Goal: Entertainment & Leisure: Consume media (video, audio)

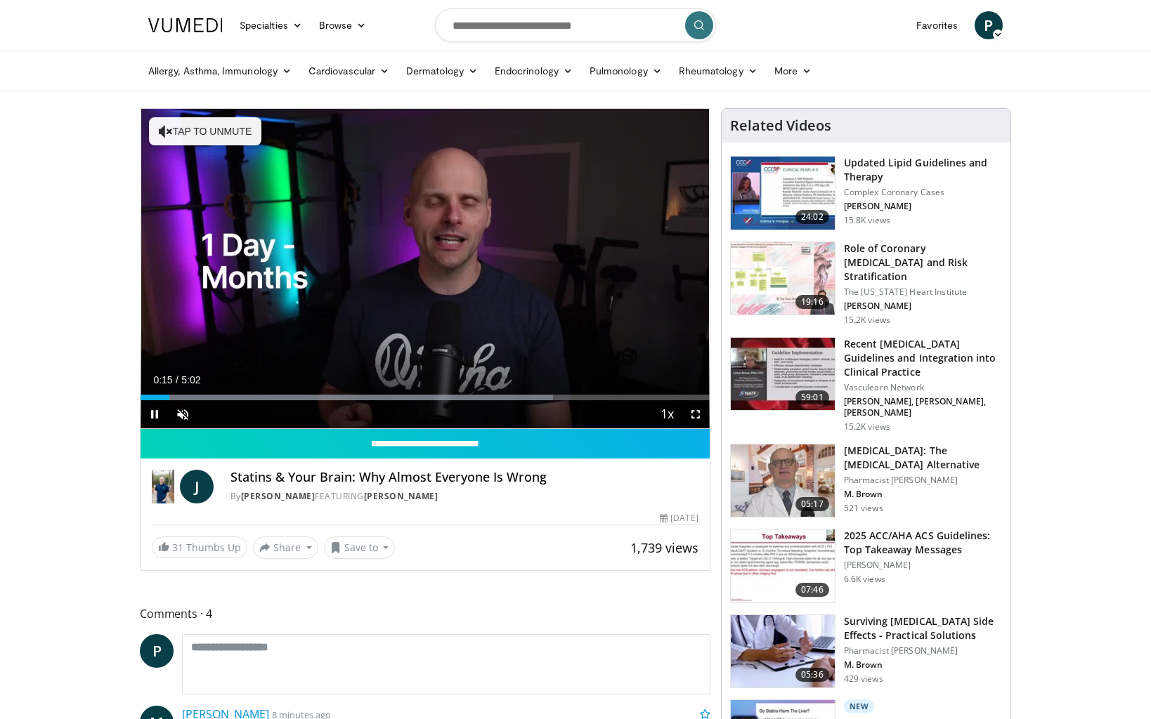
click at [147, 410] on span "Video Player" at bounding box center [154, 414] width 28 height 28
click at [146, 398] on div "Progress Bar" at bounding box center [146, 398] width 1 height 6
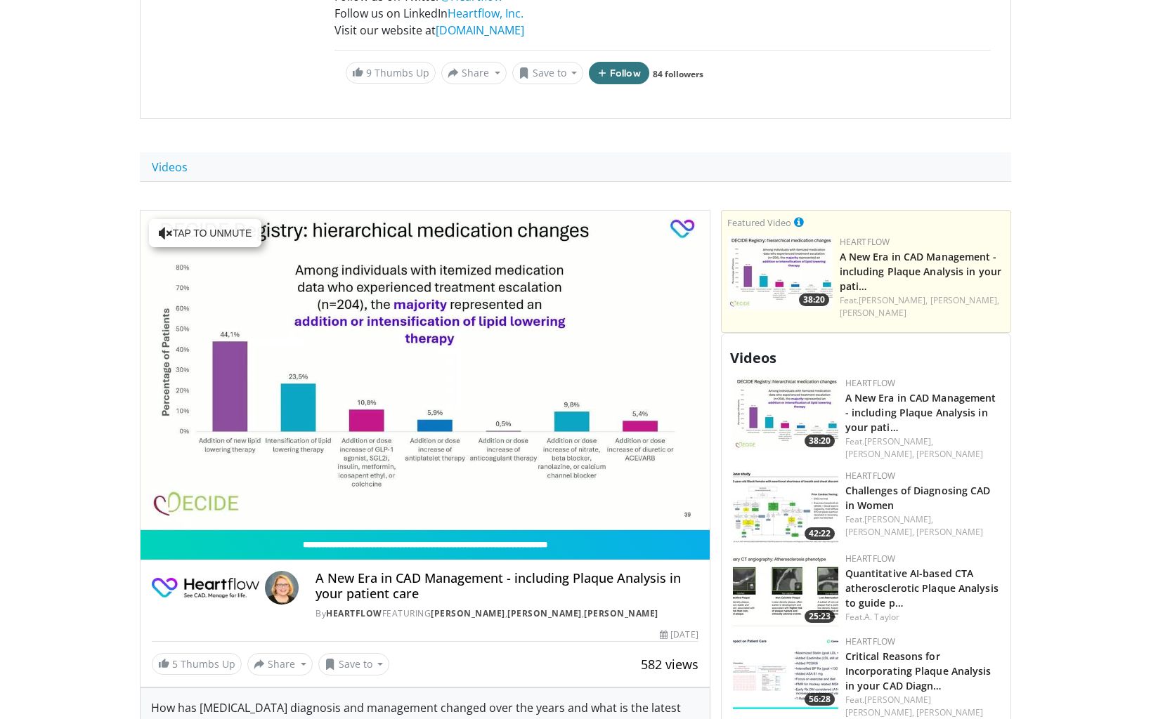
scroll to position [373, 0]
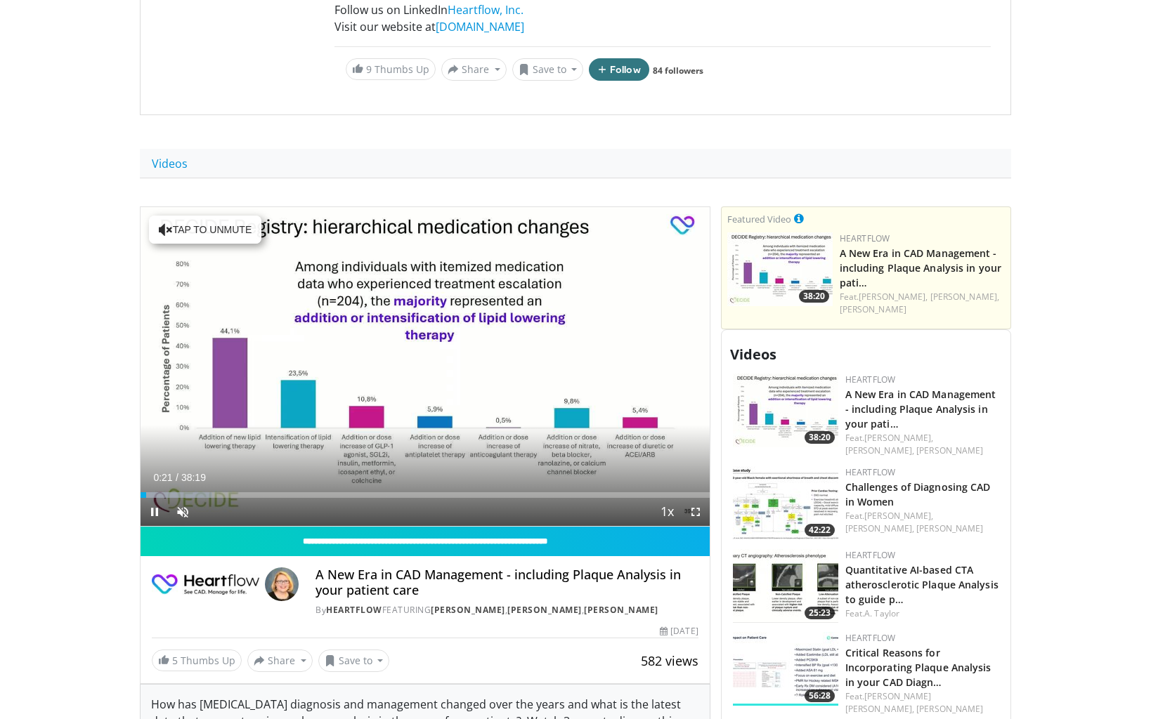
click at [153, 511] on span "Video Player" at bounding box center [154, 512] width 28 height 28
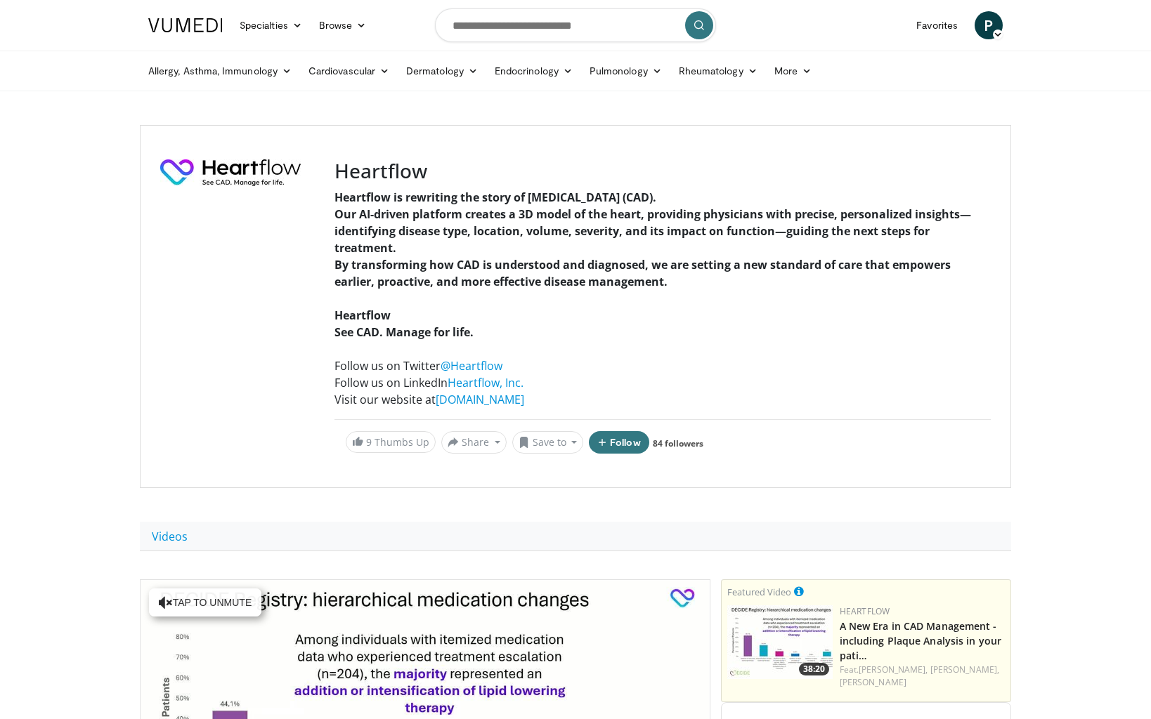
scroll to position [0, 0]
